Goal: Navigation & Orientation: Find specific page/section

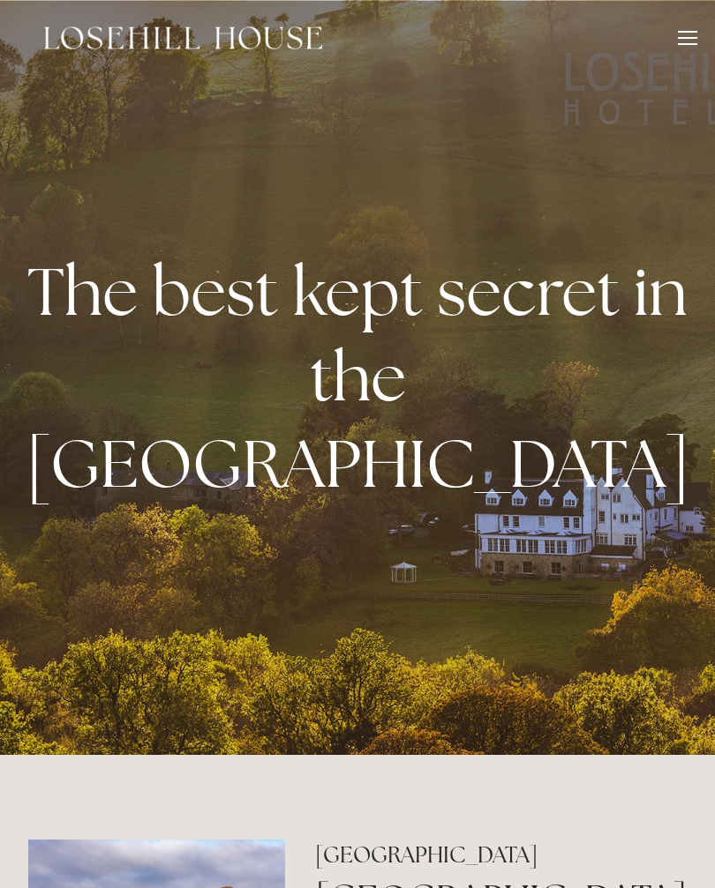
click at [688, 44] on div at bounding box center [687, 44] width 19 height 2
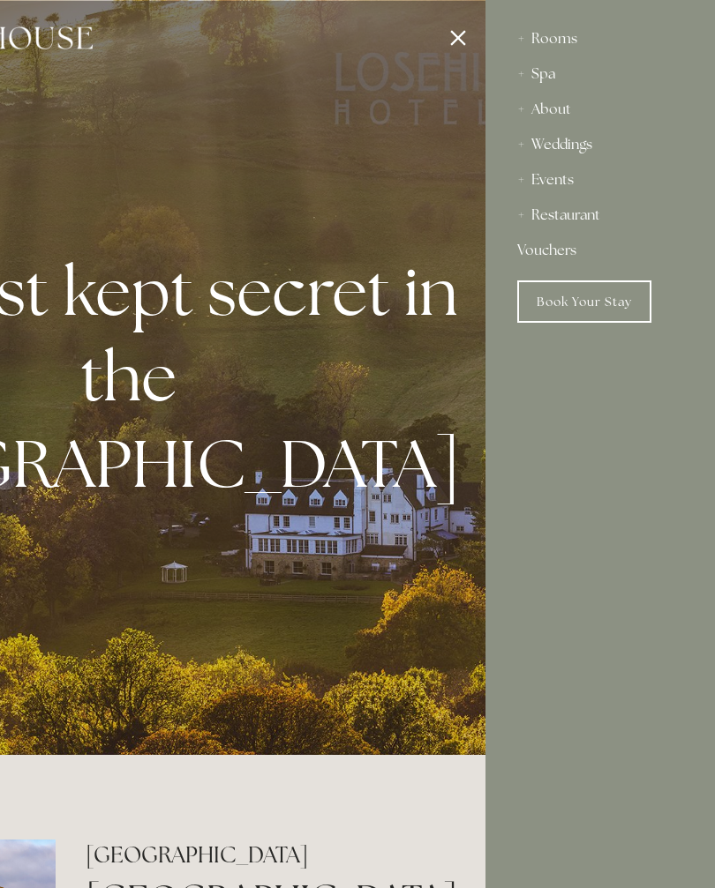
click at [576, 47] on div "Rooms" at bounding box center [600, 38] width 166 height 35
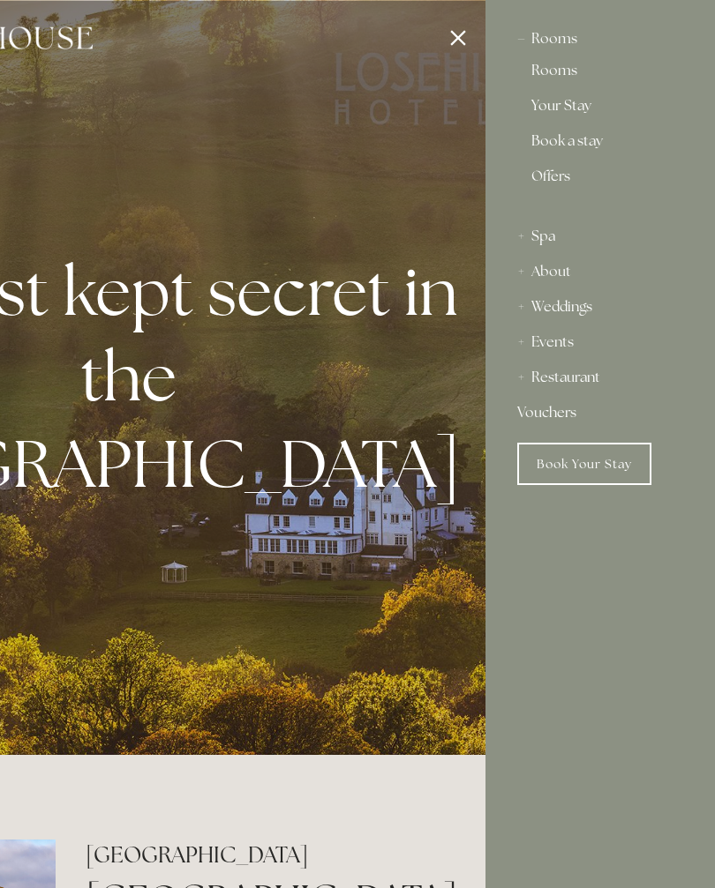
click at [559, 50] on div "Rooms" at bounding box center [600, 38] width 166 height 35
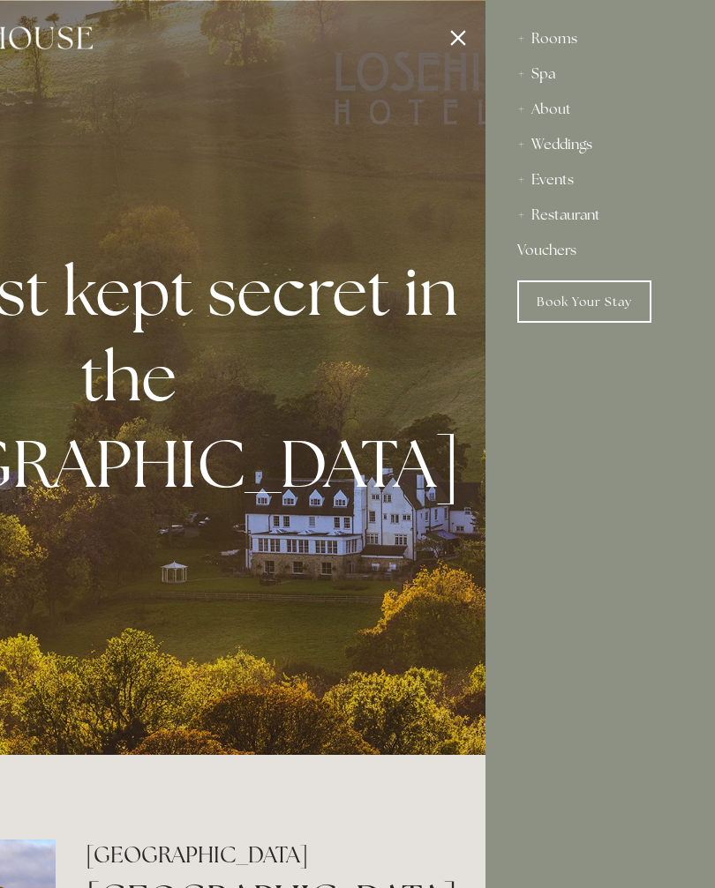
click at [566, 45] on div "Rooms" at bounding box center [600, 38] width 166 height 35
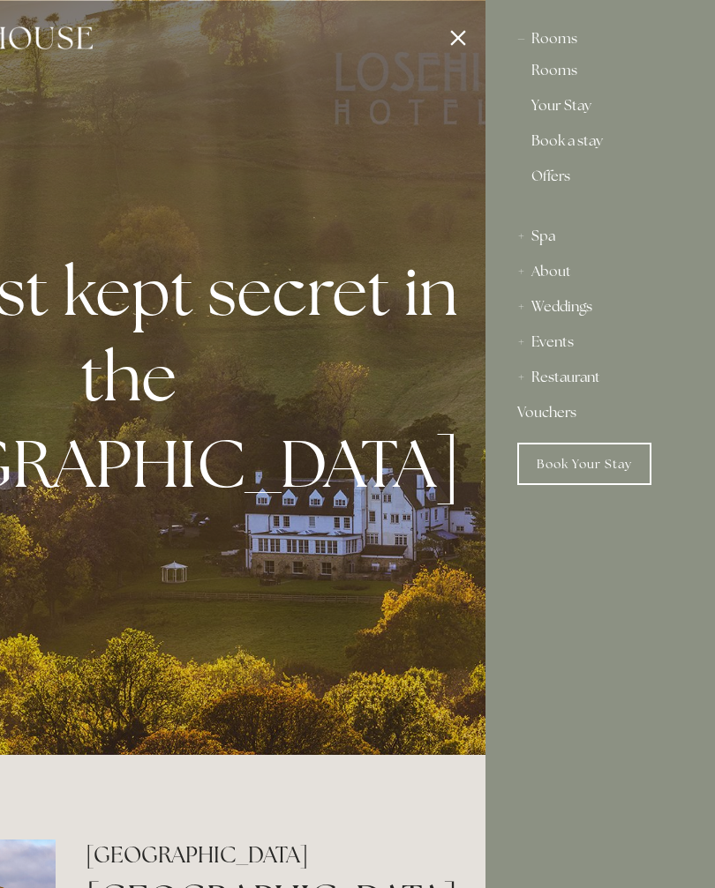
click at [570, 75] on link "Rooms" at bounding box center [600, 74] width 138 height 21
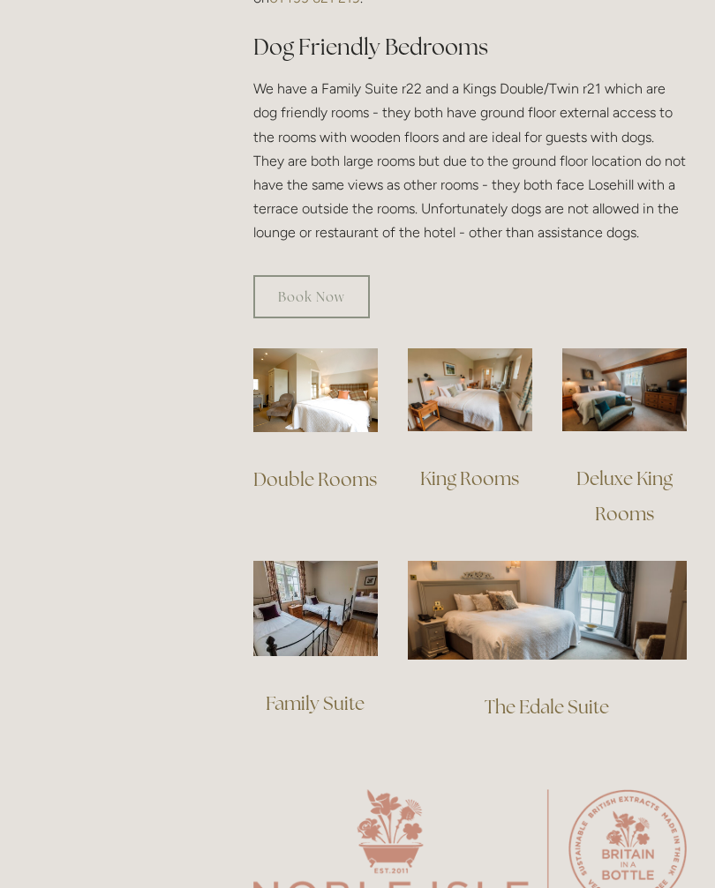
scroll to position [1106, 0]
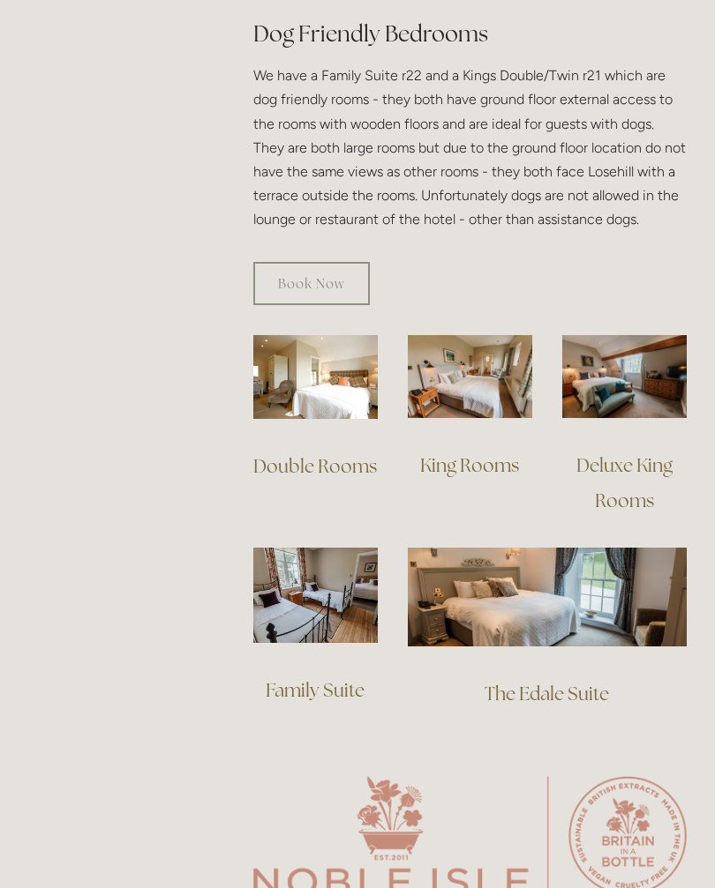
click at [336, 573] on img at bounding box center [315, 595] width 124 height 95
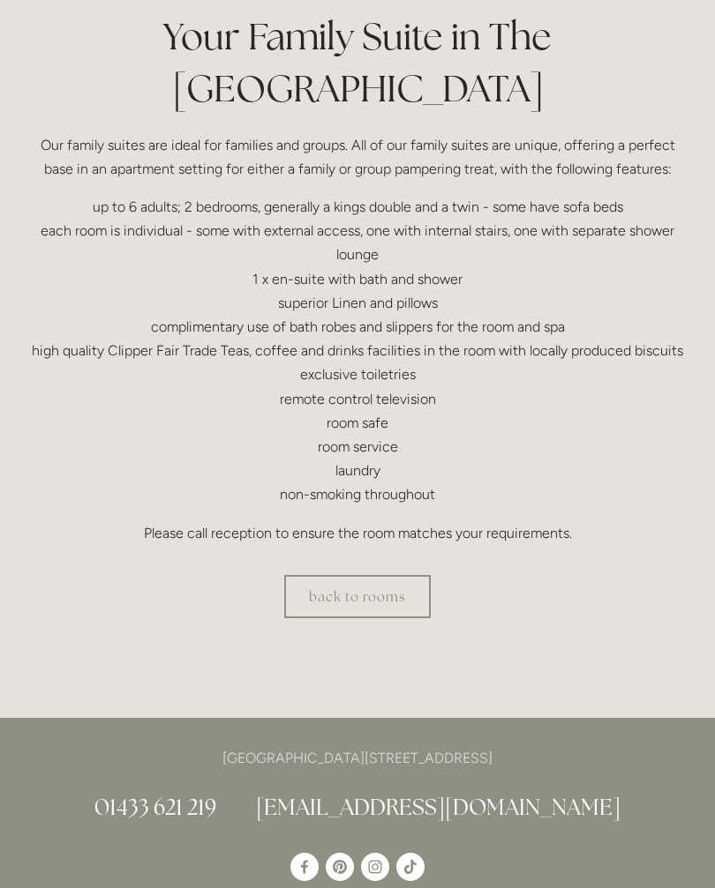
scroll to position [444, 0]
click at [356, 576] on link "back to rooms" at bounding box center [357, 597] width 146 height 43
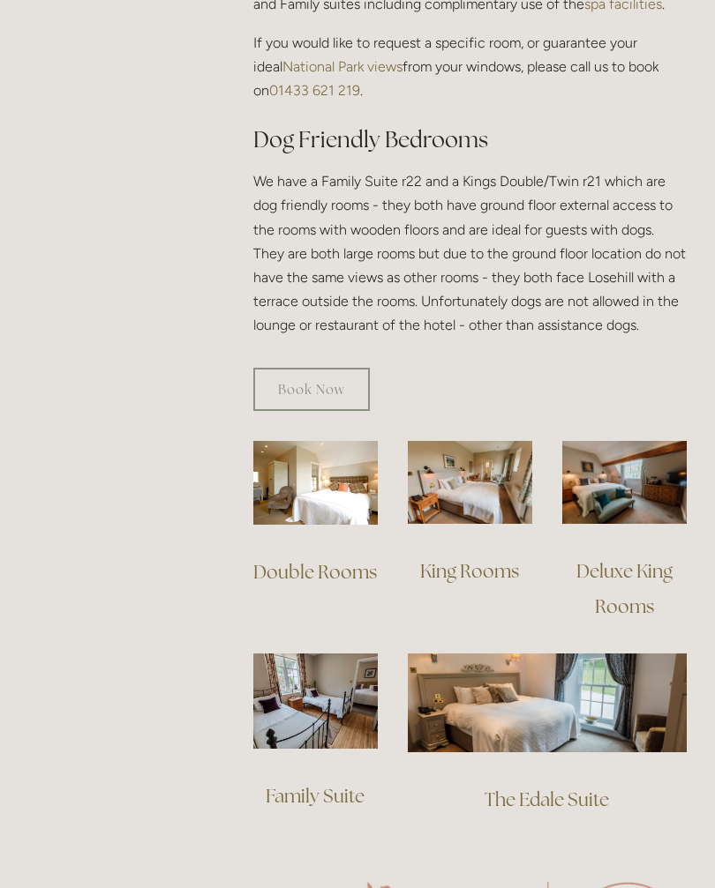
scroll to position [1001, 0]
click at [509, 695] on img at bounding box center [547, 703] width 279 height 98
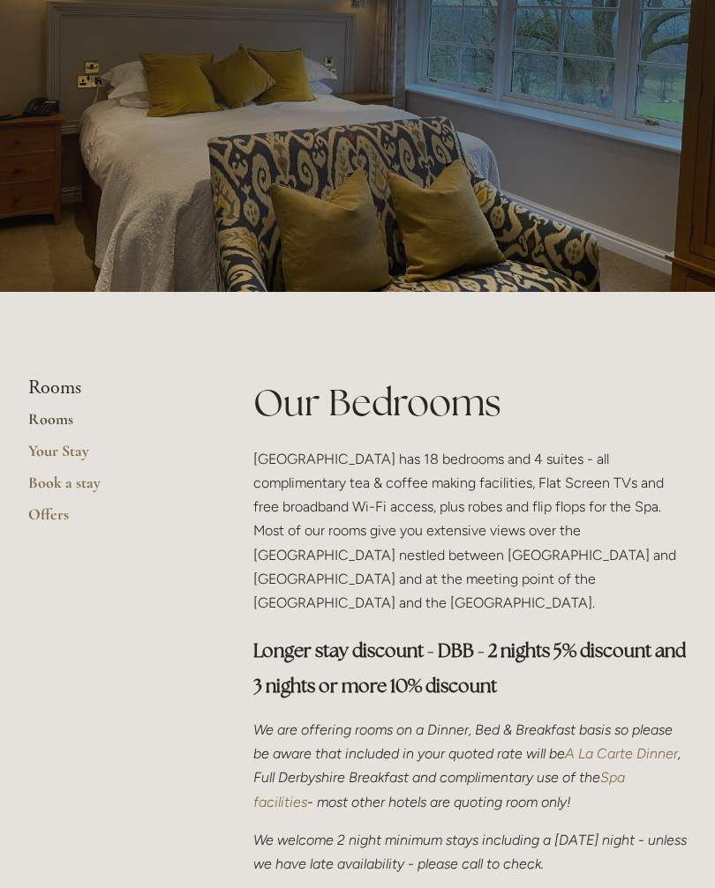
scroll to position [79, 0]
click at [83, 480] on link "Book a stay" at bounding box center [112, 489] width 169 height 32
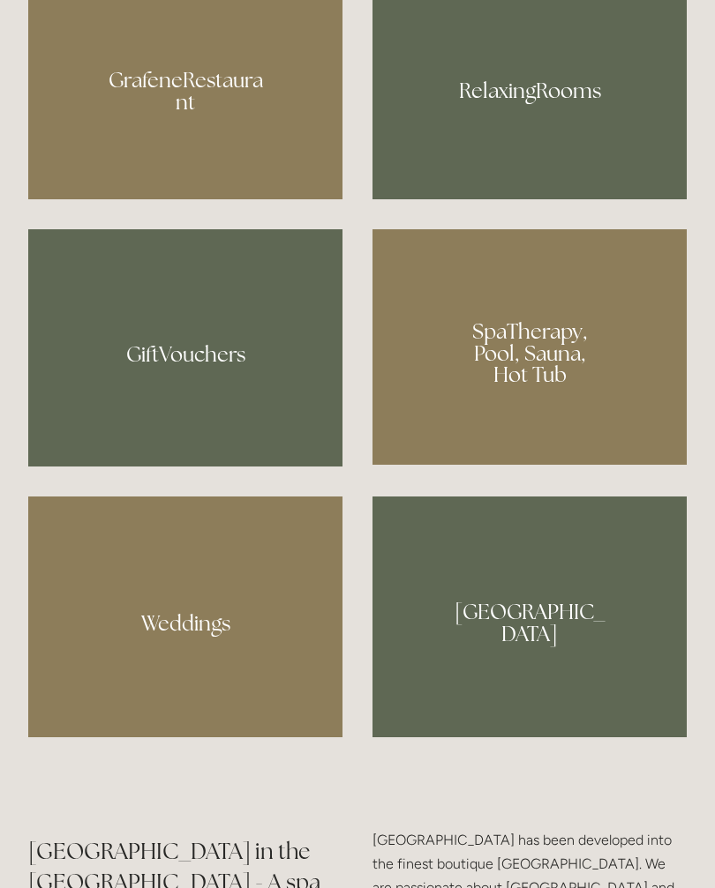
scroll to position [1367, 0]
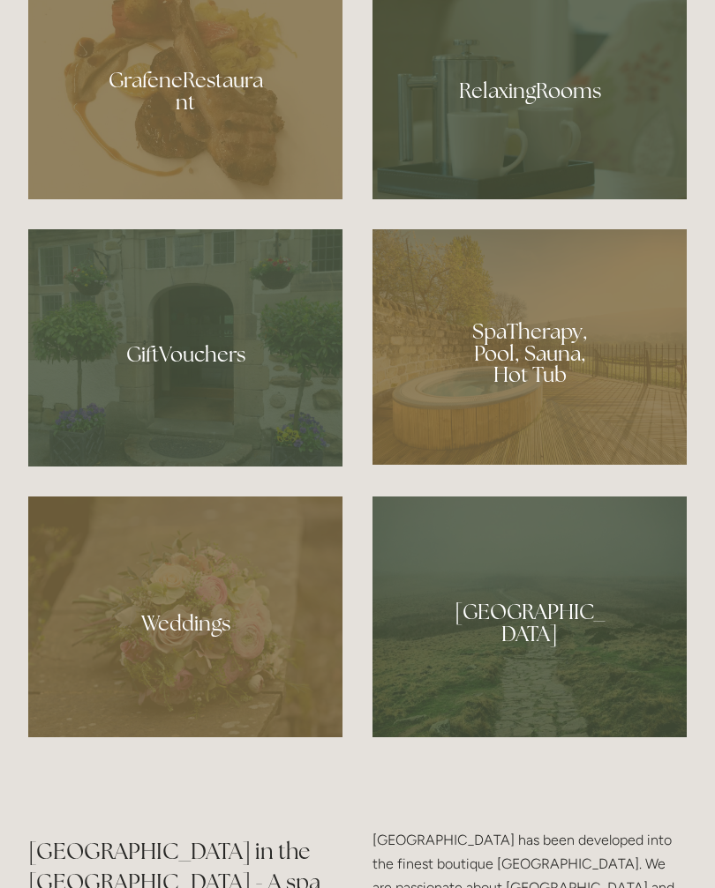
click at [626, 738] on div at bounding box center [529, 617] width 314 height 241
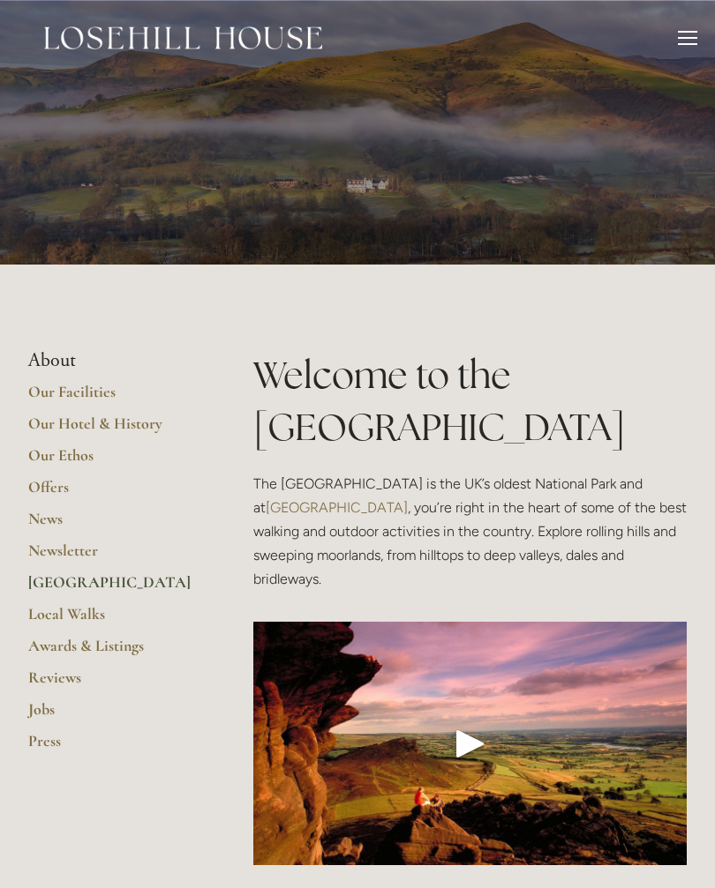
click at [106, 393] on link "Our Facilities" at bounding box center [112, 398] width 169 height 32
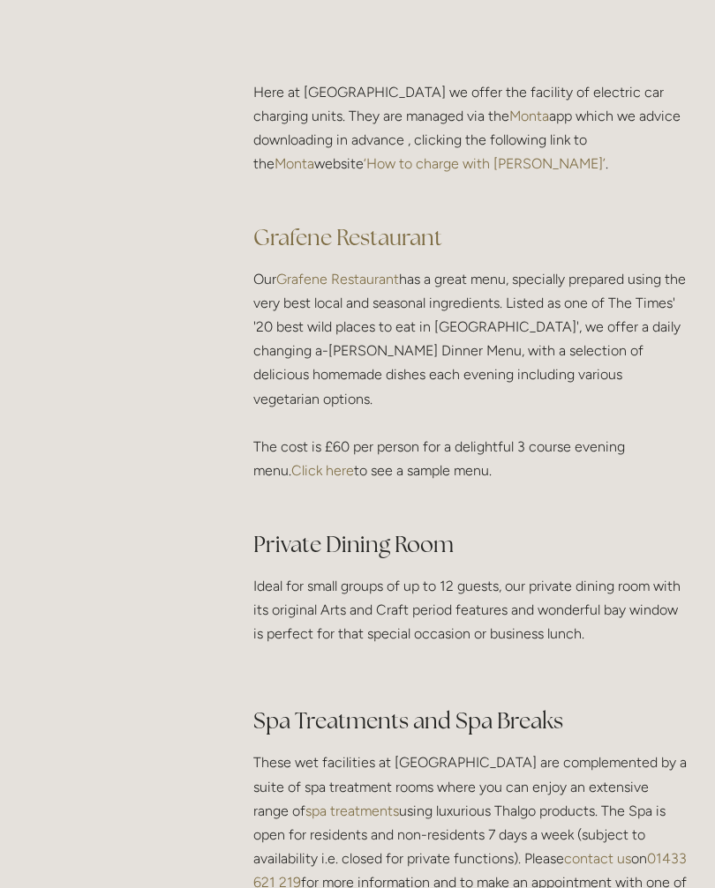
scroll to position [2441, 0]
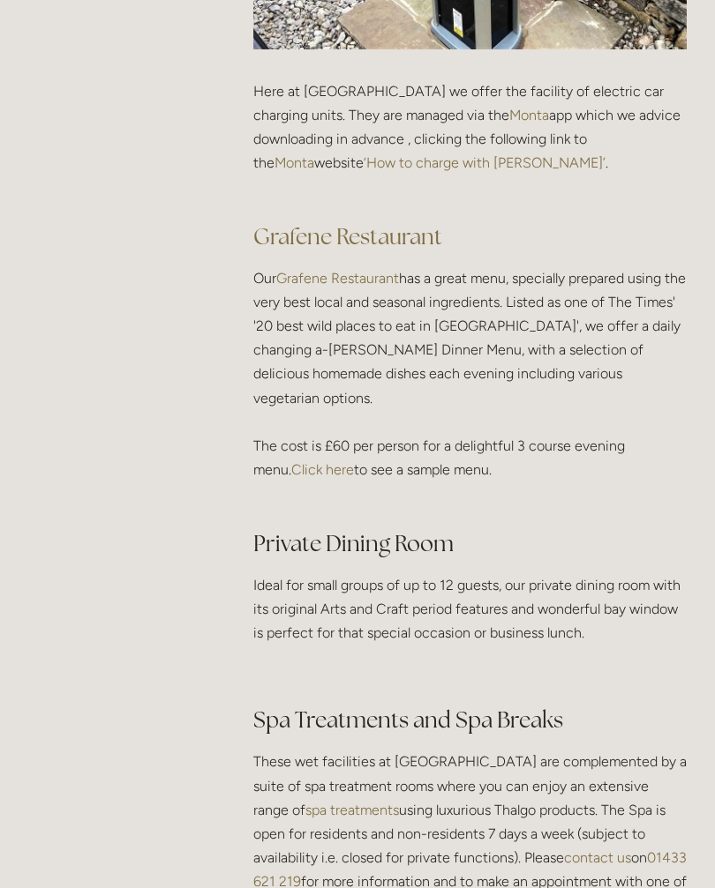
click at [329, 461] on link "Click here" at bounding box center [322, 469] width 63 height 17
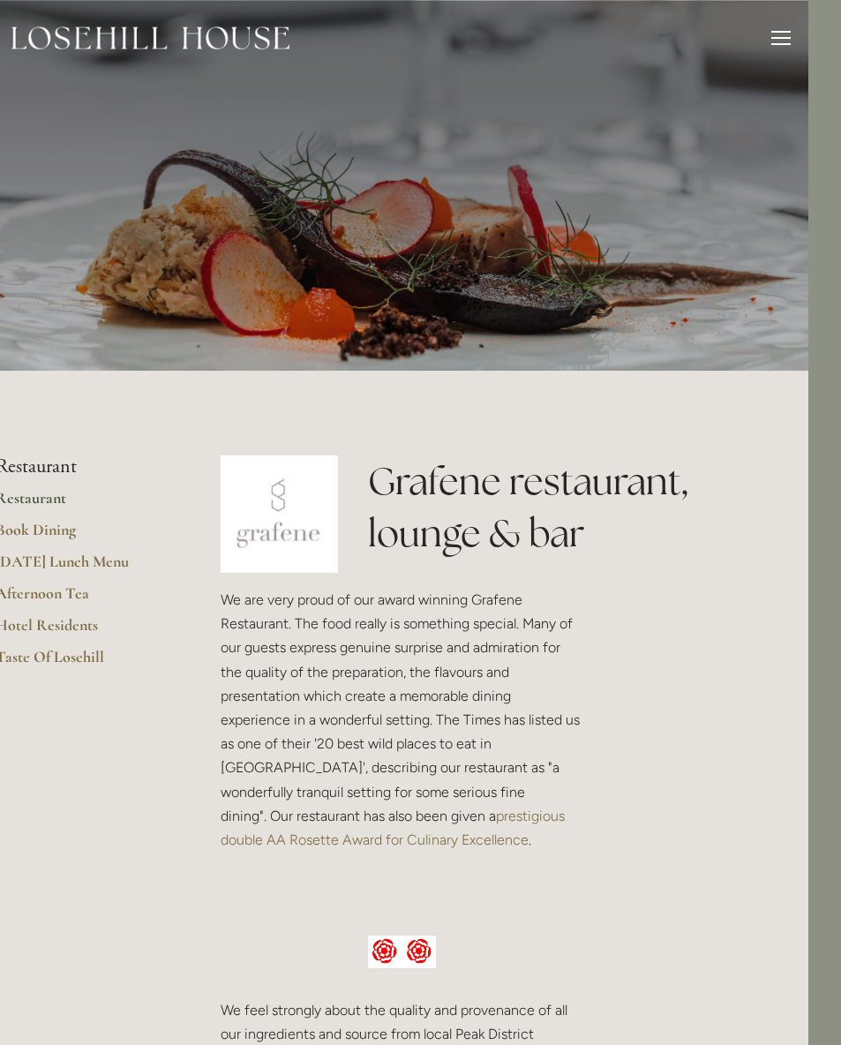
scroll to position [0, 34]
click at [69, 624] on link "Hotel Residents" at bounding box center [79, 631] width 169 height 32
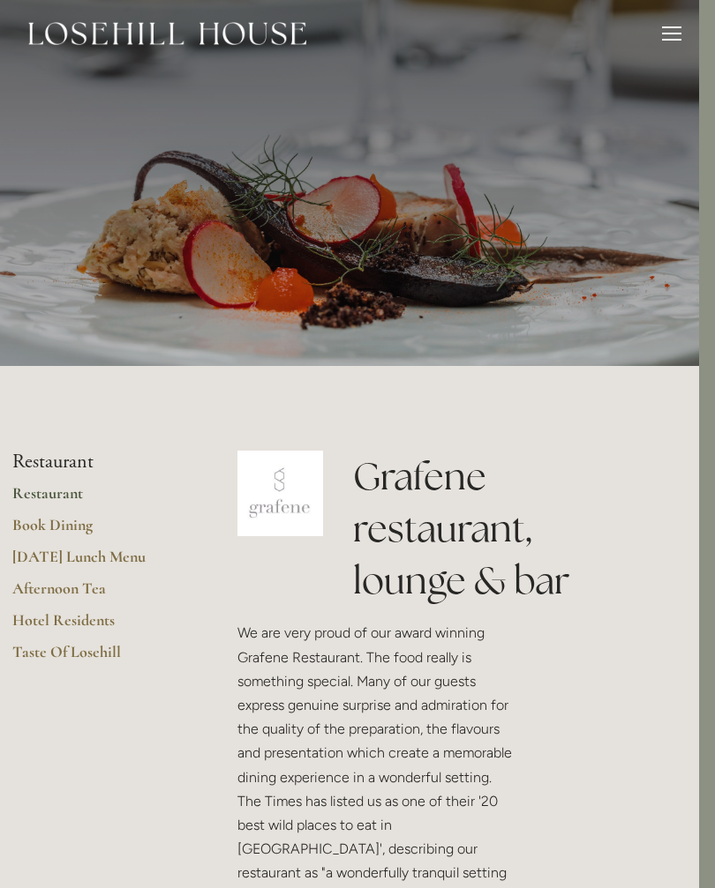
scroll to position [0, 16]
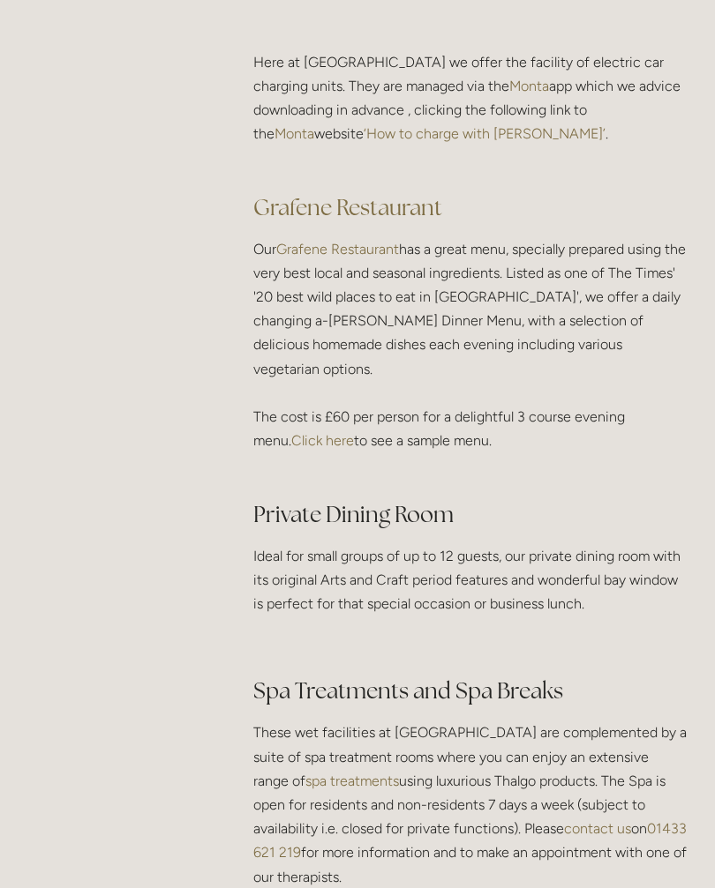
scroll to position [2471, 0]
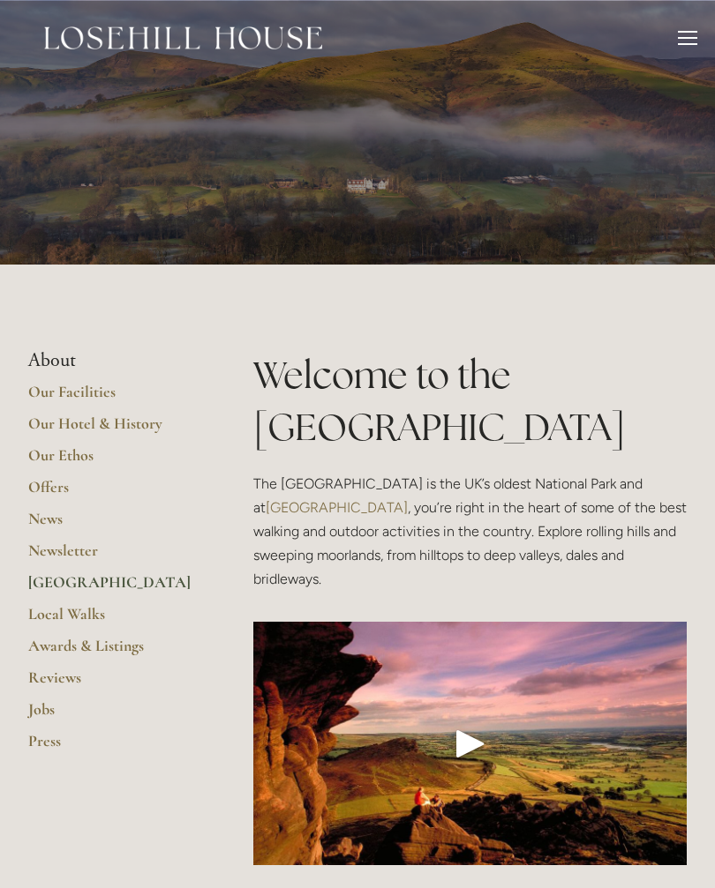
click at [142, 424] on link "Our Hotel & History" at bounding box center [112, 430] width 169 height 32
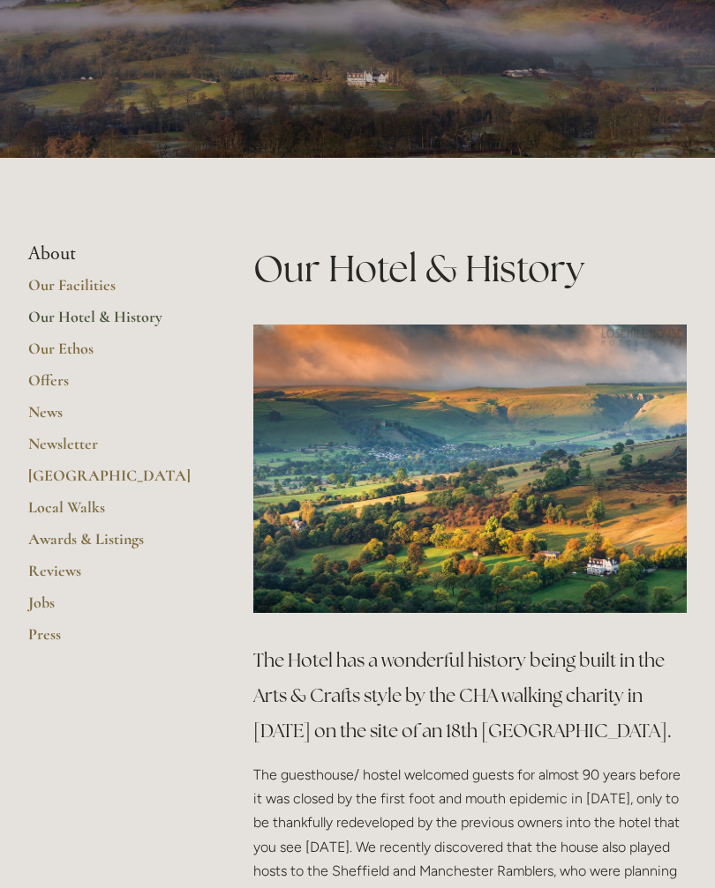
scroll to position [217, 0]
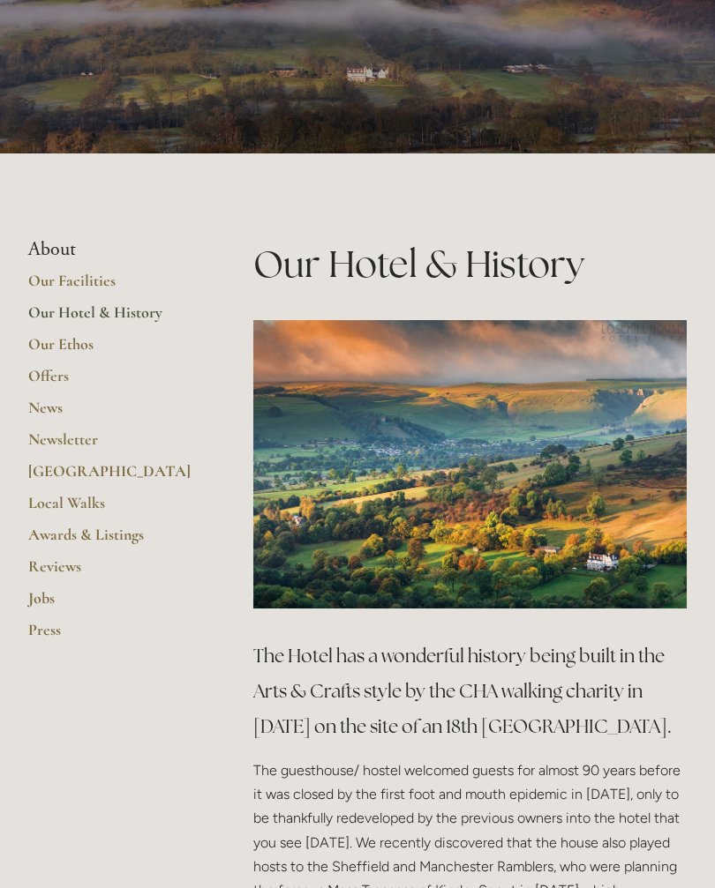
click at [72, 566] on link "Reviews" at bounding box center [112, 573] width 169 height 32
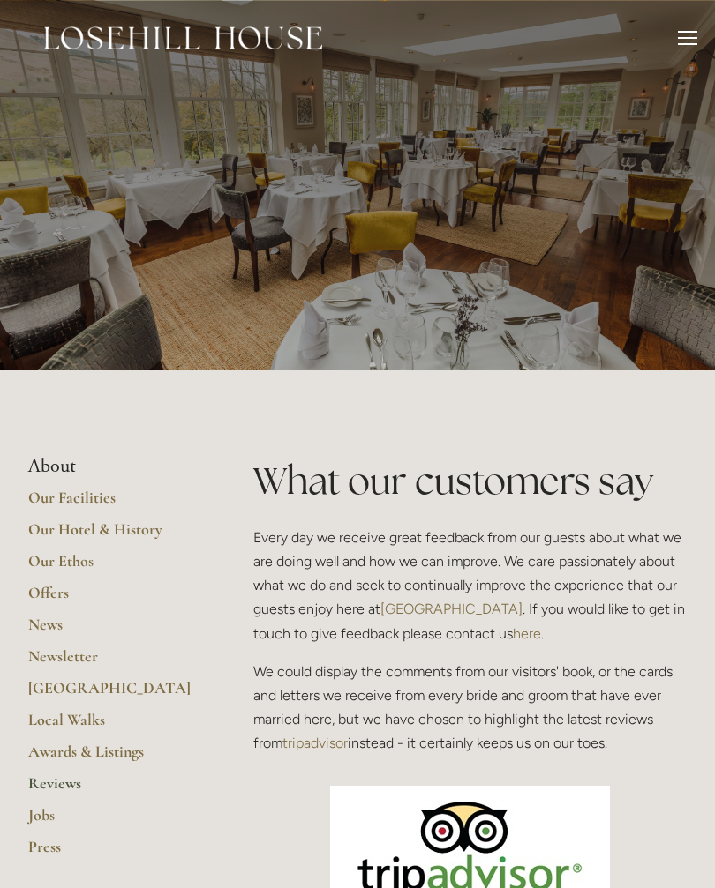
click at [695, 38] on div at bounding box center [687, 38] width 19 height 2
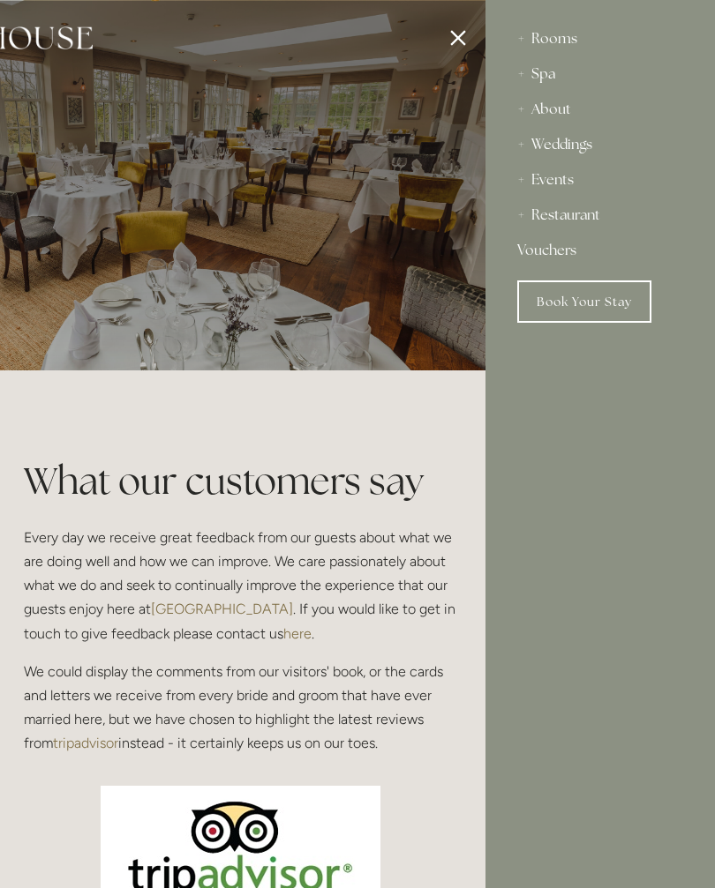
click at [457, 45] on div at bounding box center [128, 444] width 715 height 888
